Goal: Information Seeking & Learning: Learn about a topic

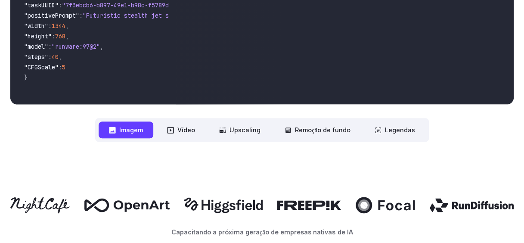
scroll to position [517, 0]
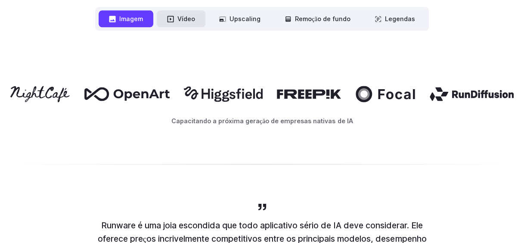
click at [191, 16] on font "Vídeo" at bounding box center [187, 19] width 18 height 10
click at [181, 26] on button "Vídeo" at bounding box center [181, 18] width 49 height 17
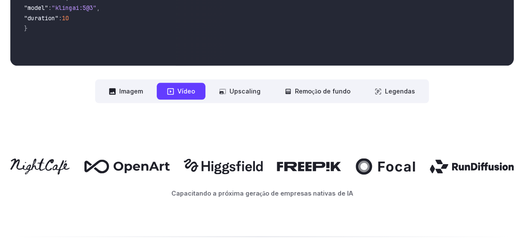
scroll to position [345, 0]
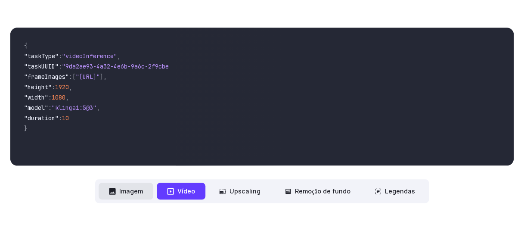
click at [126, 194] on font "Imagem" at bounding box center [131, 191] width 24 height 10
click at [133, 193] on font "Imagem" at bounding box center [131, 191] width 24 height 10
click at [137, 192] on font "Imagem" at bounding box center [131, 191] width 24 height 10
click at [261, 191] on button "Upscaling" at bounding box center [240, 191] width 62 height 17
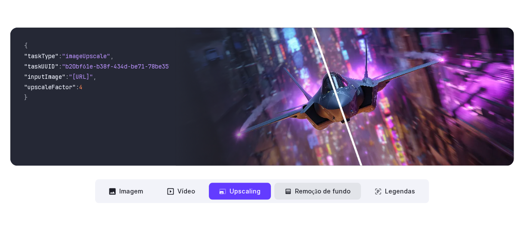
click at [320, 192] on font "Remoção de fundo" at bounding box center [323, 191] width 56 height 10
click at [327, 193] on font "Remoção de fundo" at bounding box center [323, 191] width 56 height 10
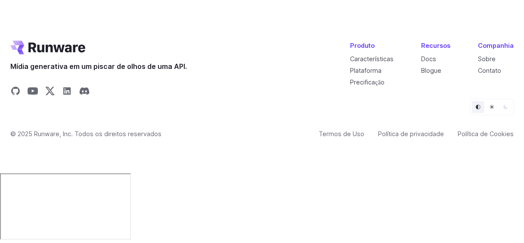
scroll to position [3585, 0]
click at [383, 86] on link "Precificação" at bounding box center [367, 81] width 34 height 7
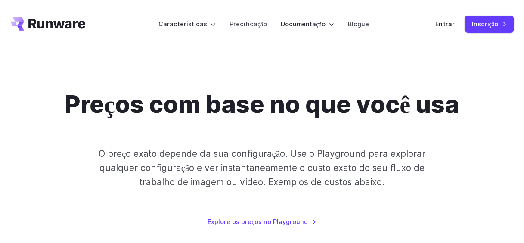
click at [36, 18] on icon "Ir para/" at bounding box center [47, 24] width 75 height 14
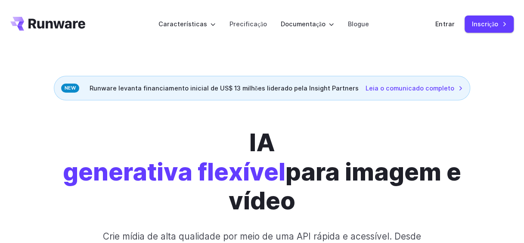
click at [505, 152] on div "IA generativa flexível para imagem e vídeo Crie mídia de alta qualidade por mei…" at bounding box center [262, 222] width 504 height 189
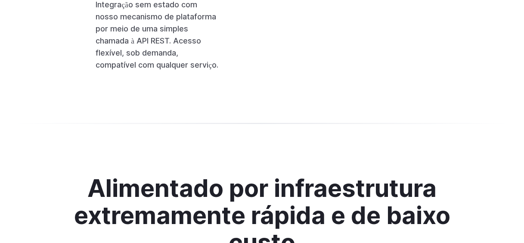
scroll to position [2284, 0]
